Goal: Information Seeking & Learning: Learn about a topic

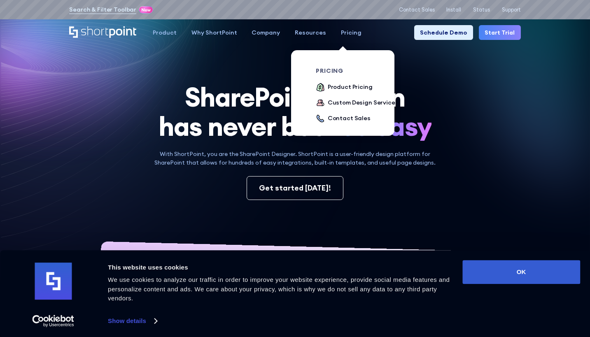
click at [342, 34] on div "Pricing" at bounding box center [351, 32] width 21 height 9
click at [330, 90] on div "Product Pricing" at bounding box center [349, 87] width 45 height 9
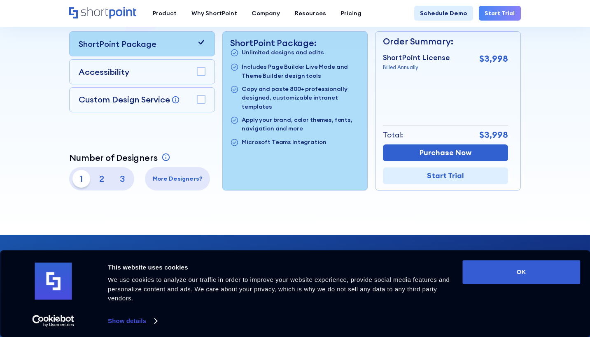
scroll to position [206, 0]
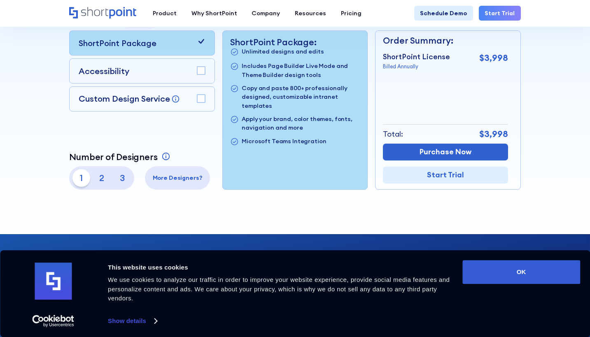
click at [97, 186] on p "2" at bounding box center [102, 178] width 18 height 18
click at [75, 184] on p "1" at bounding box center [81, 178] width 18 height 18
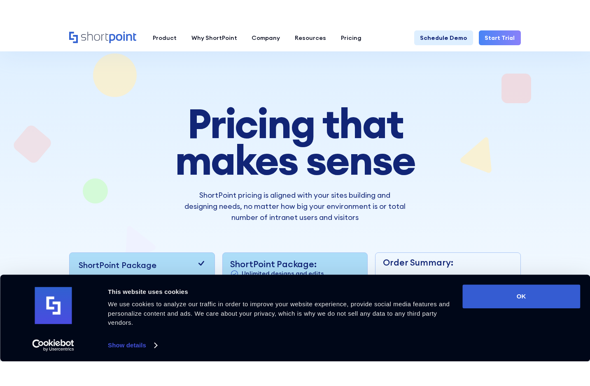
scroll to position [0, 0]
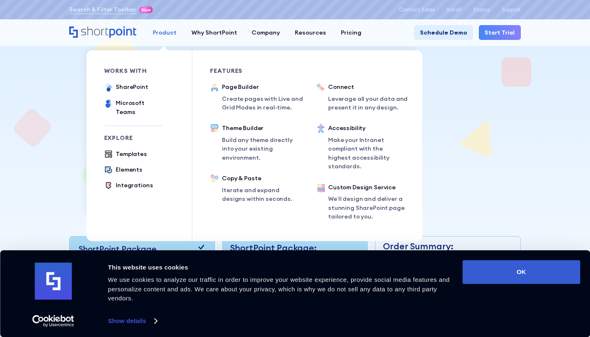
click at [163, 28] on div "Product" at bounding box center [165, 32] width 24 height 9
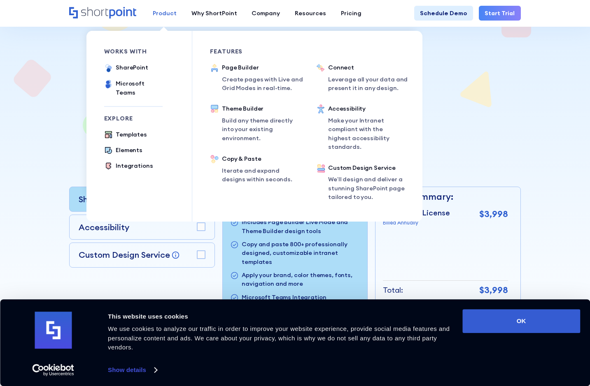
scroll to position [164, 0]
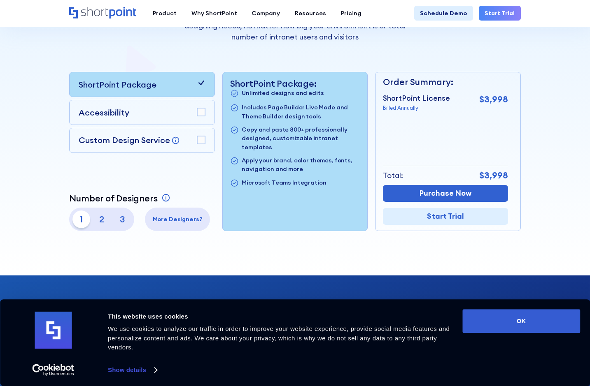
click at [480, 57] on div "Pricing that makes sense ShortPoint pricing is aligned with your sites building…" at bounding box center [294, 77] width 451 height 307
click at [105, 18] on icon "Home" at bounding box center [103, 13] width 69 height 12
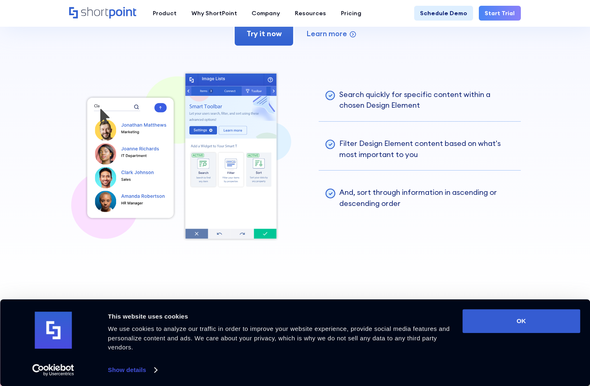
scroll to position [1563, 0]
